Goal: Task Accomplishment & Management: Manage account settings

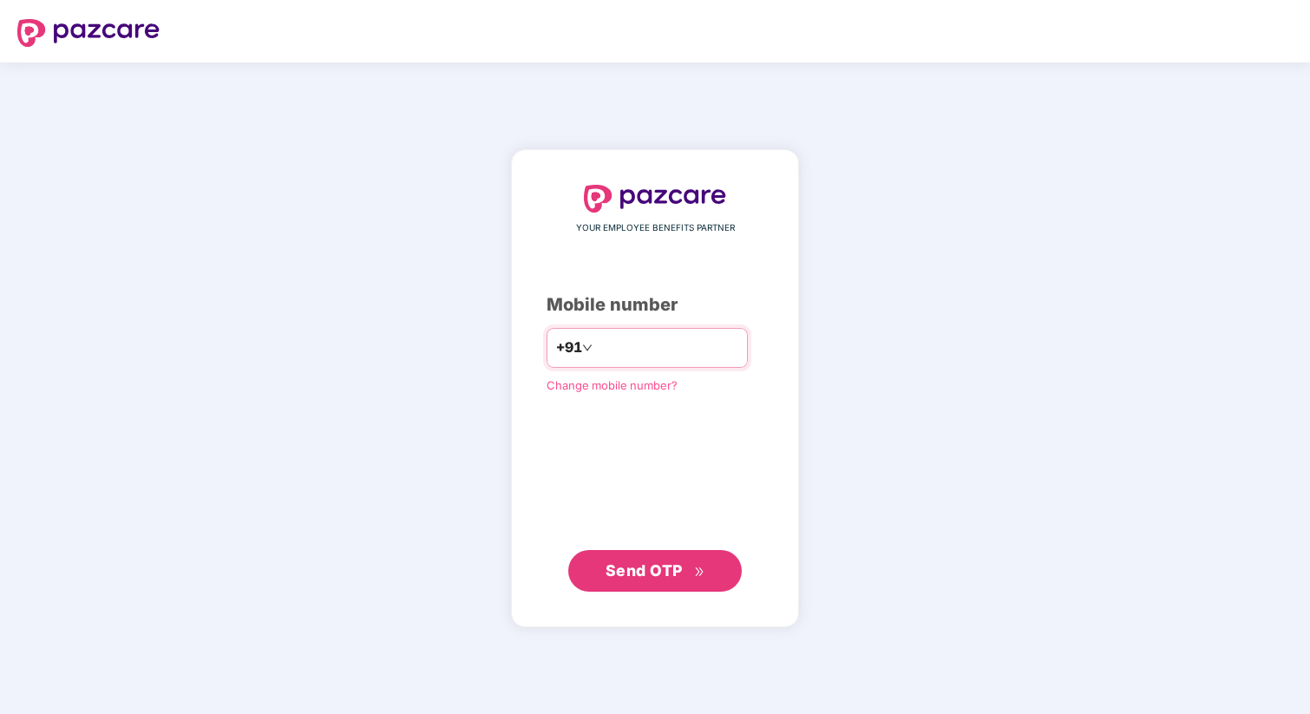
click at [640, 347] on input "number" at bounding box center [667, 348] width 142 height 28
type input "**********"
click at [661, 580] on span "Send OTP" at bounding box center [655, 570] width 100 height 24
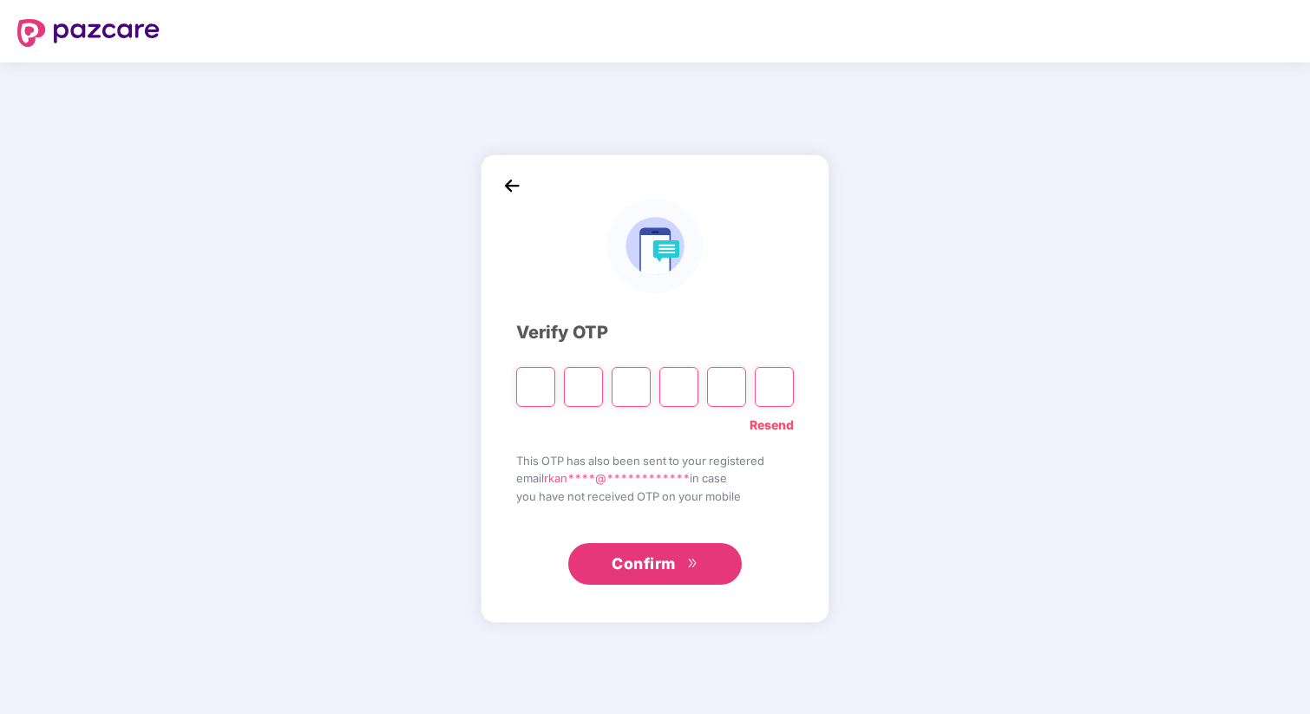
type input "*"
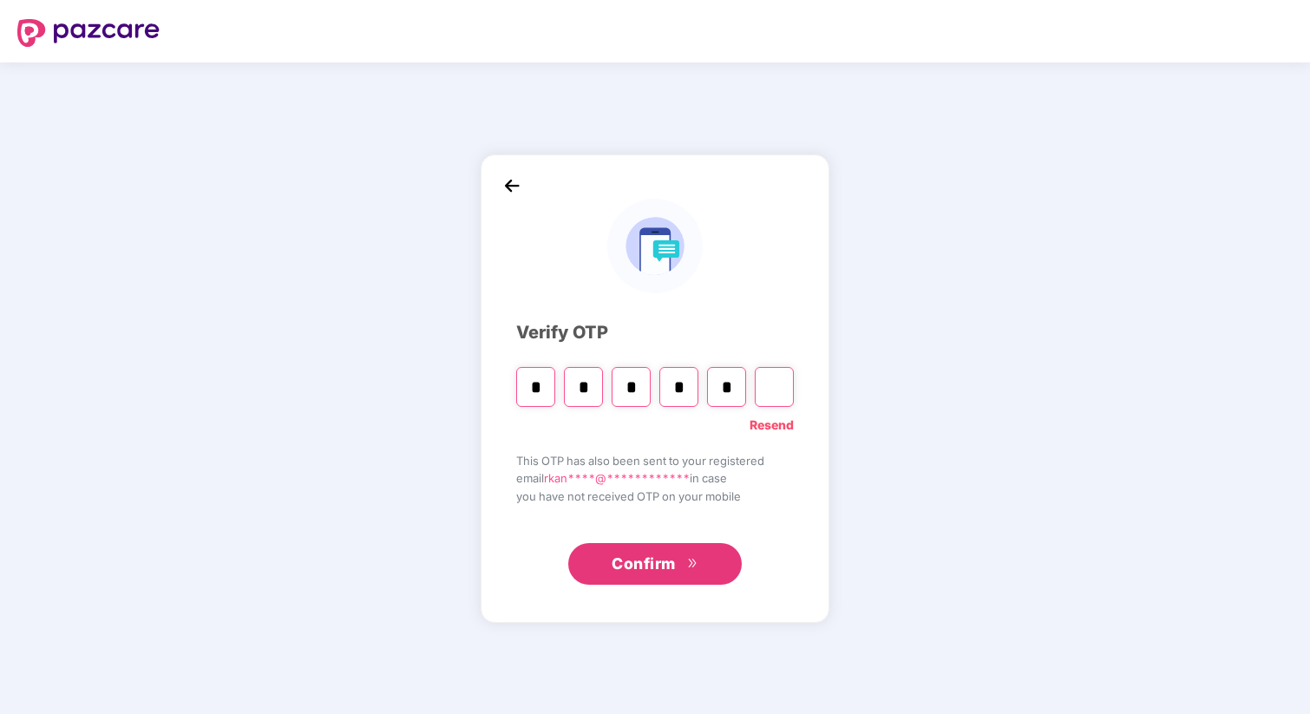
type input "*"
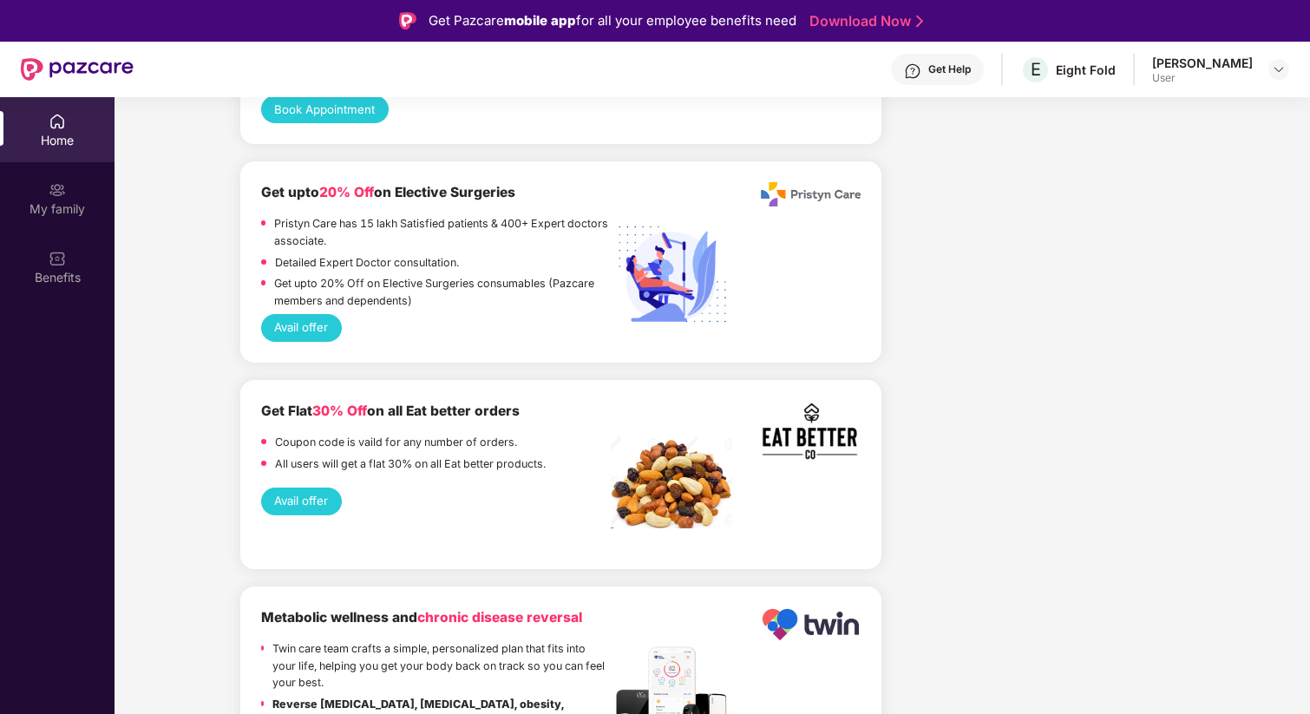
scroll to position [3552, 0]
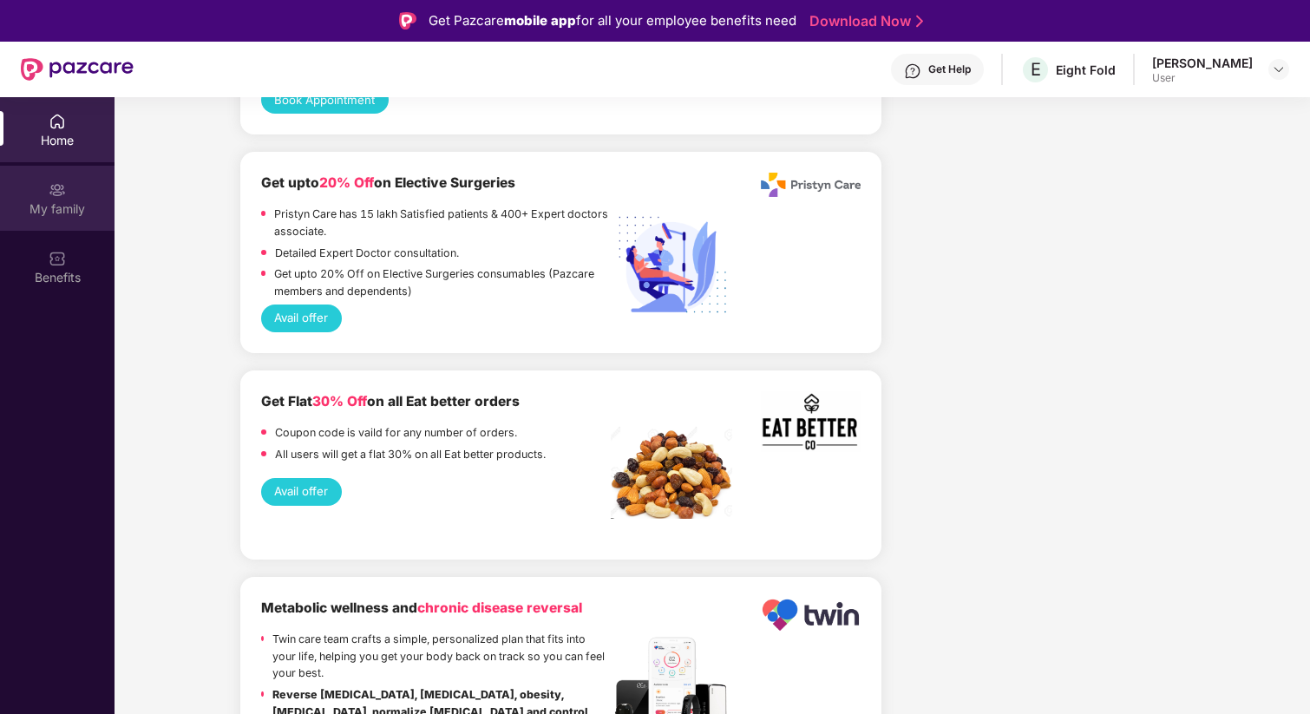
click at [65, 212] on div "My family" at bounding box center [57, 208] width 114 height 17
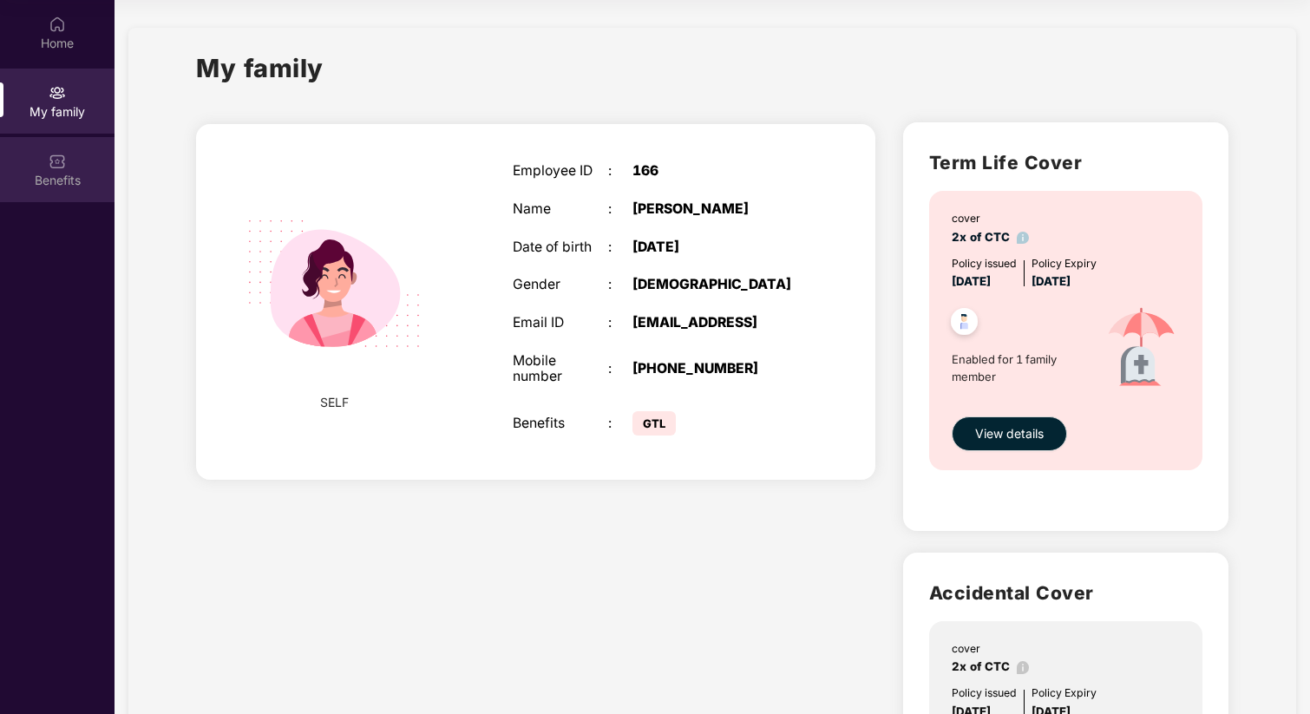
click at [58, 159] on img at bounding box center [57, 161] width 17 height 17
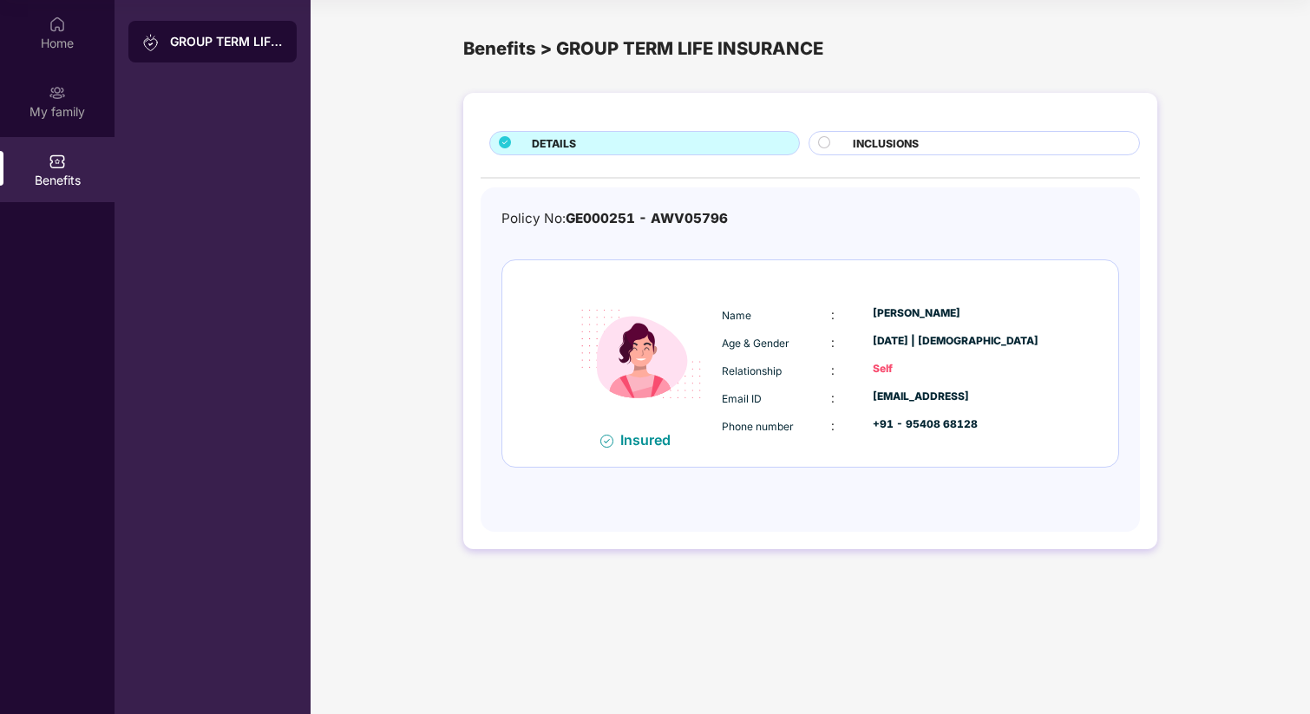
click at [958, 141] on div "INCLUSIONS" at bounding box center [987, 144] width 286 height 19
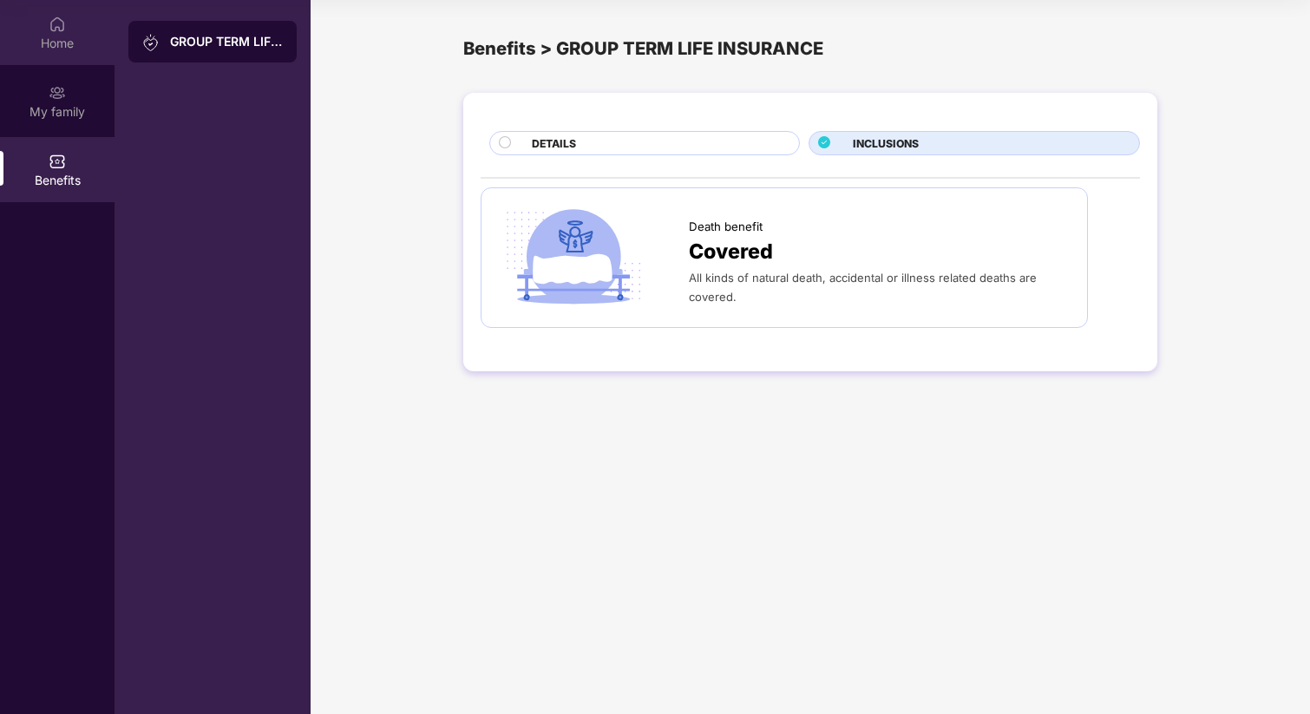
click at [65, 46] on div "Home" at bounding box center [57, 43] width 114 height 17
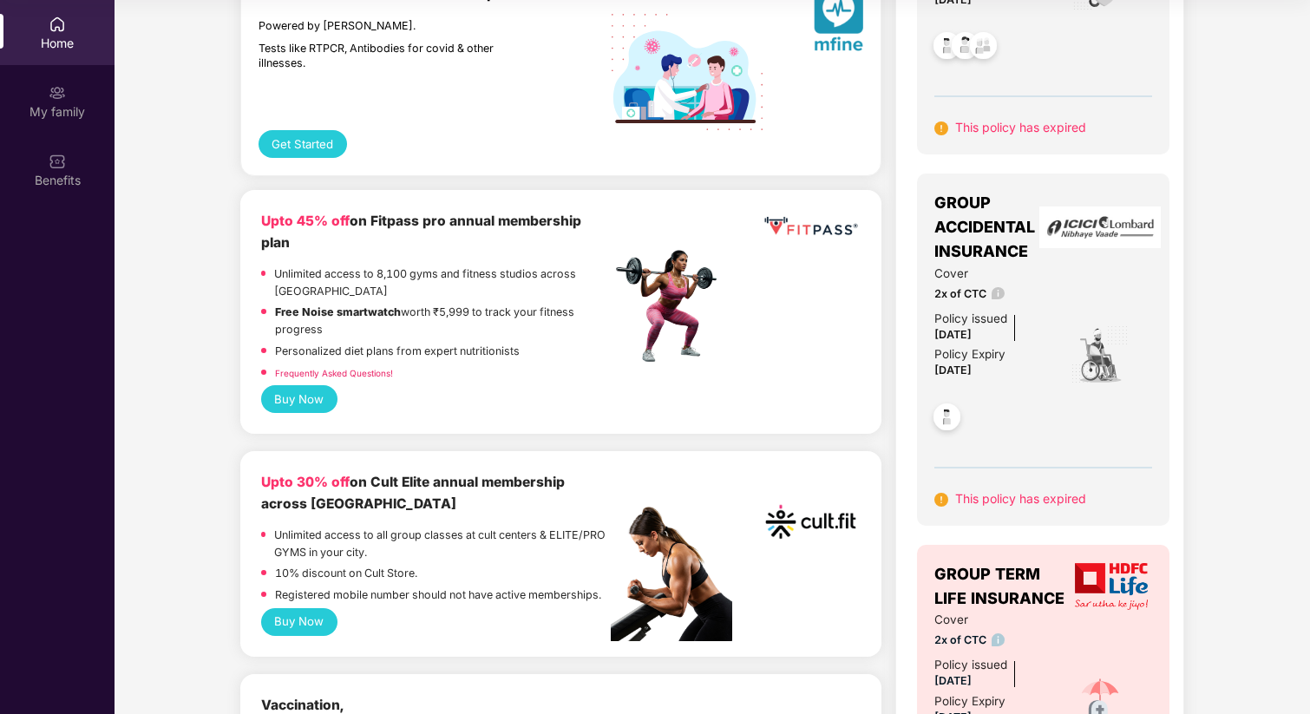
scroll to position [348, 0]
